Goal: Task Accomplishment & Management: Manage account settings

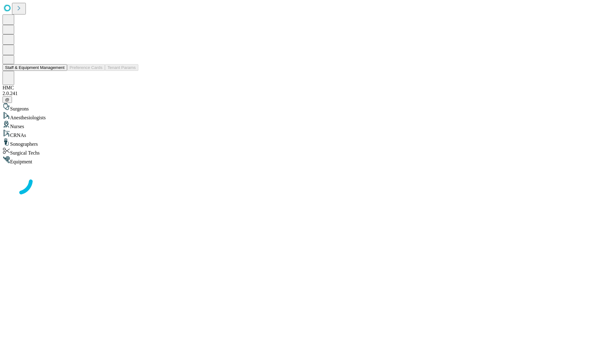
click at [60, 71] on button "Staff & Equipment Management" at bounding box center [35, 67] width 65 height 7
